Goal: Subscribe to service/newsletter

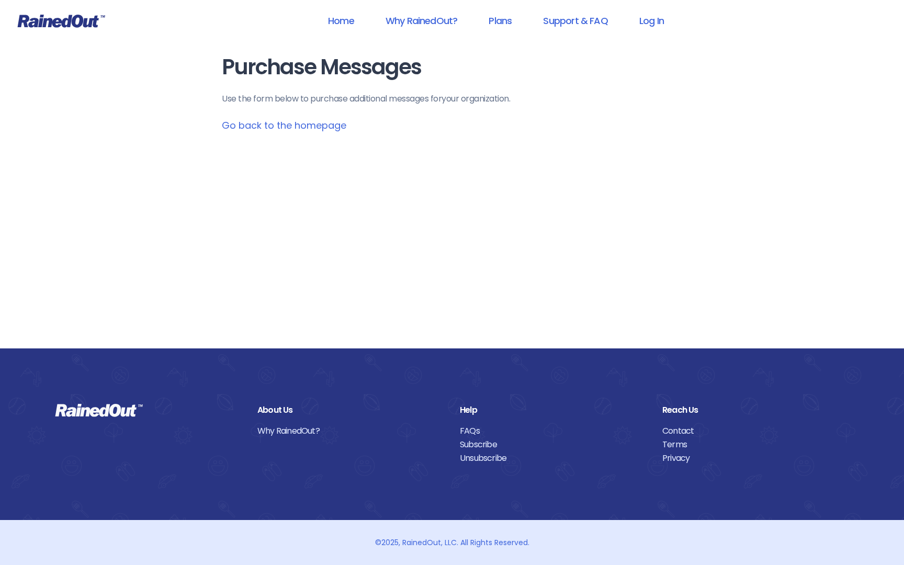
click at [237, 125] on link "Go back to the homepage" at bounding box center [284, 125] width 125 height 13
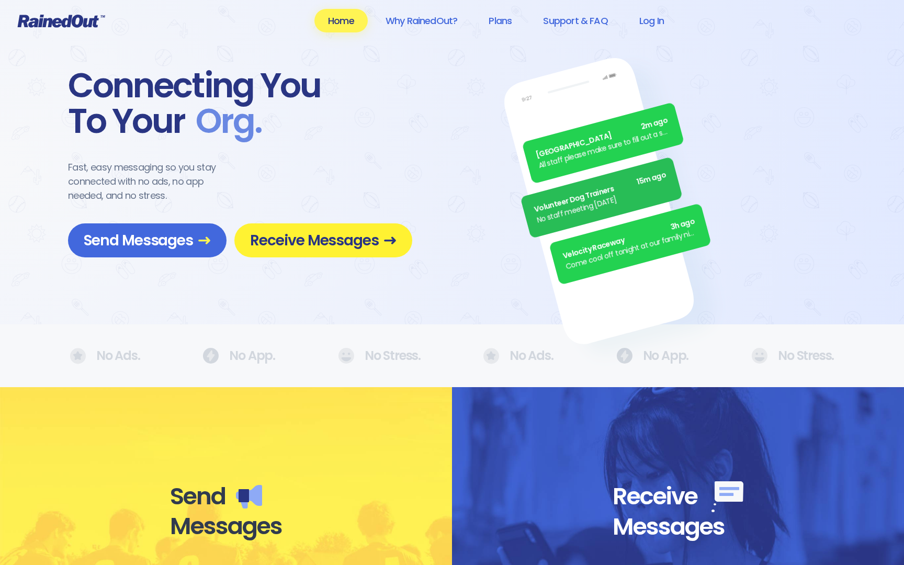
click at [312, 236] on span "Receive Messages" at bounding box center [323, 240] width 147 height 18
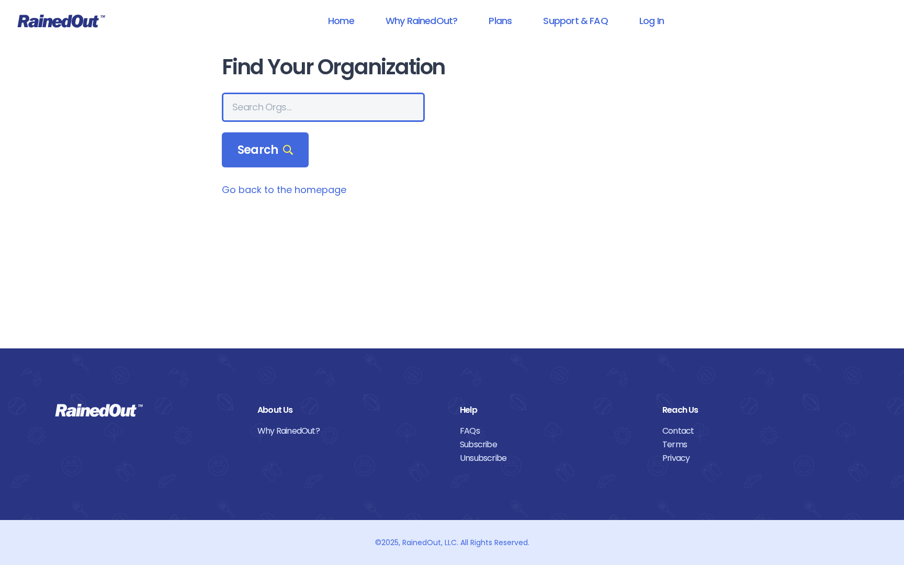
click at [328, 102] on input "text" at bounding box center [323, 107] width 203 height 29
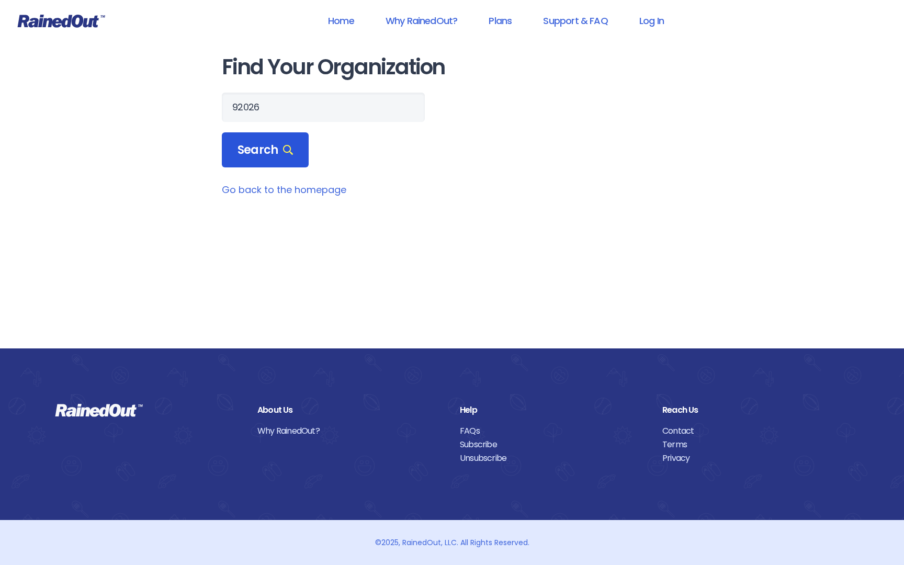
click at [264, 153] on span "Search" at bounding box center [265, 150] width 55 height 15
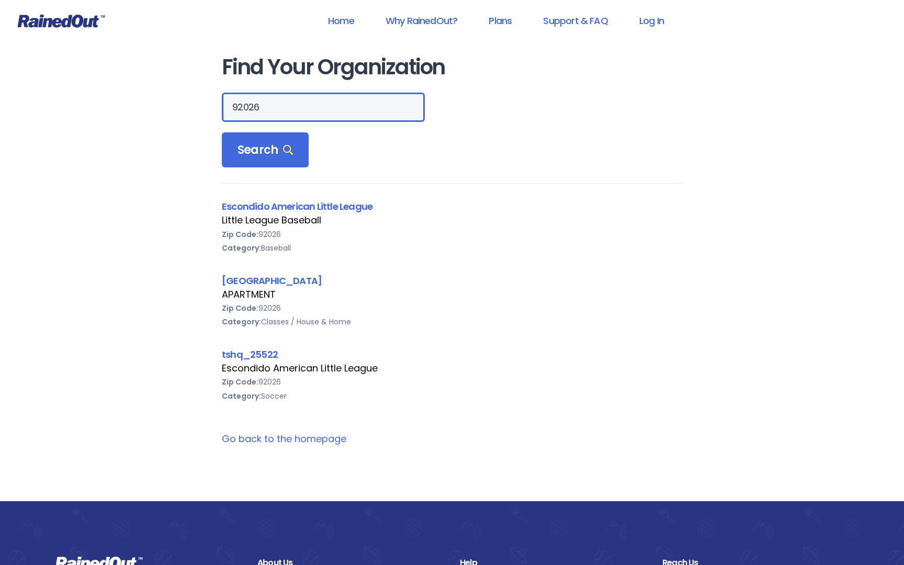
click at [286, 104] on input "92026" at bounding box center [323, 107] width 203 height 29
type input "92069"
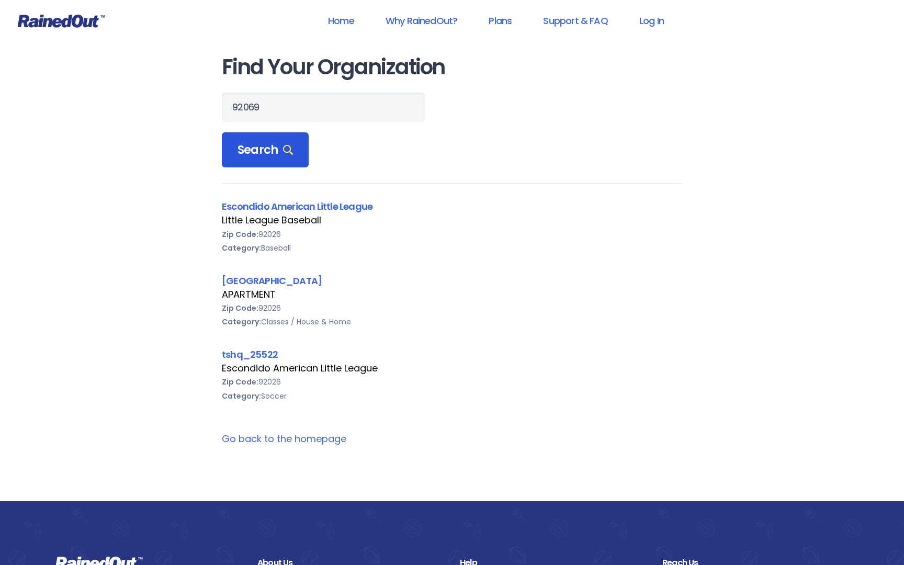
click at [262, 136] on div "Search" at bounding box center [265, 150] width 87 height 36
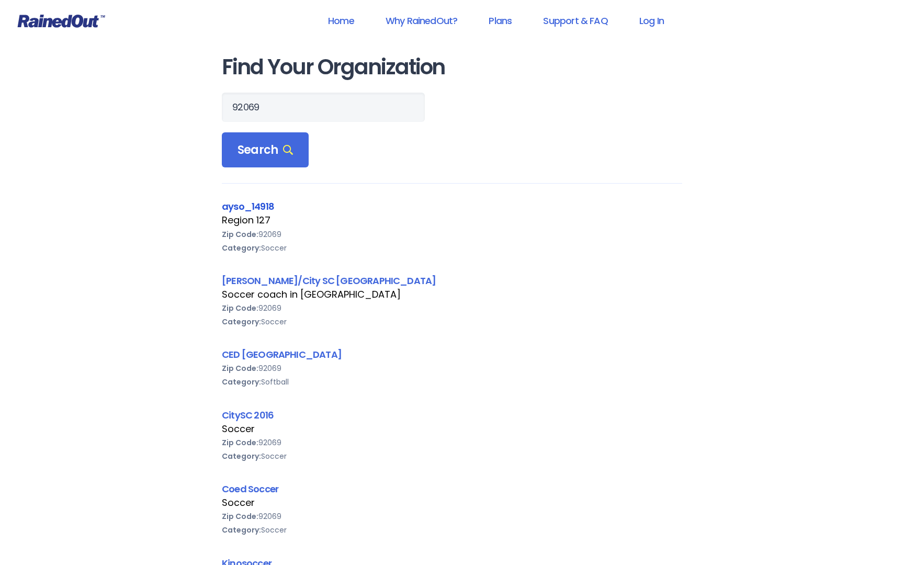
click at [264, 204] on link "ayso_14918" at bounding box center [248, 206] width 52 height 13
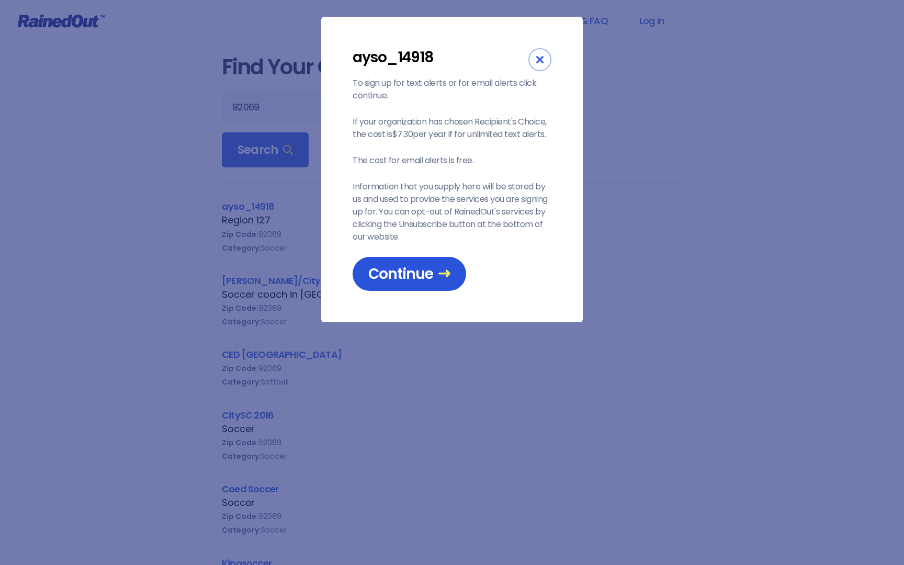
click at [410, 268] on span "Continue" at bounding box center [409, 274] width 82 height 18
